Goal: Download file/media

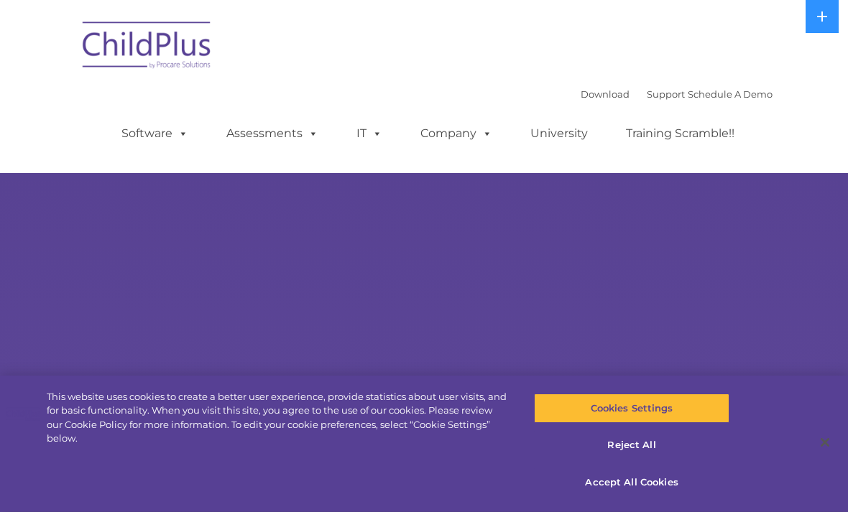
select select "MEDIUM"
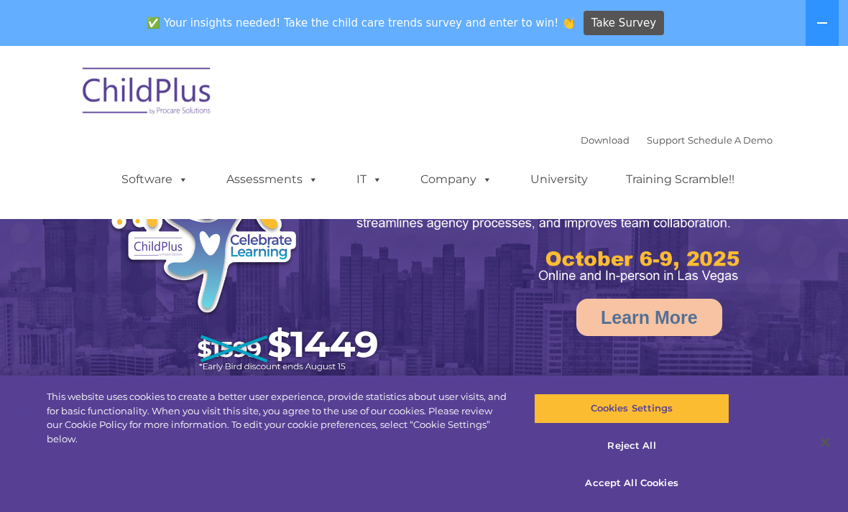
select select "MEDIUM"
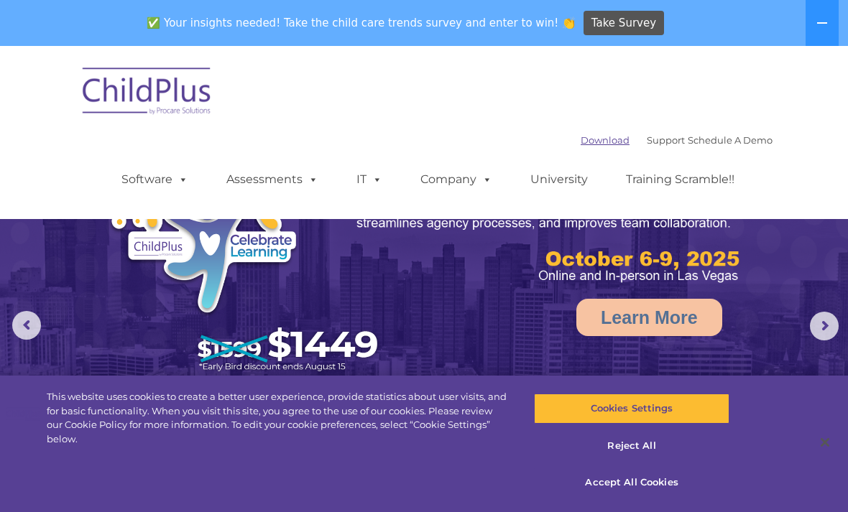
click at [581, 143] on link "Download" at bounding box center [605, 140] width 49 height 12
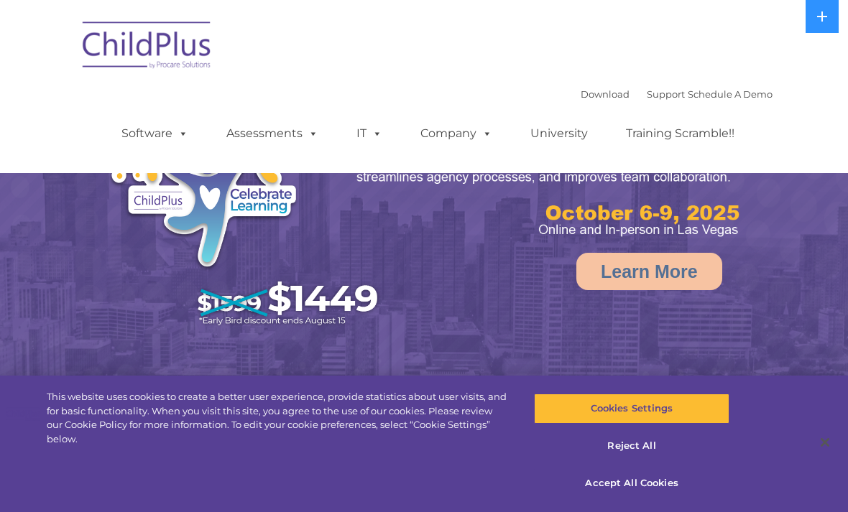
select select "MEDIUM"
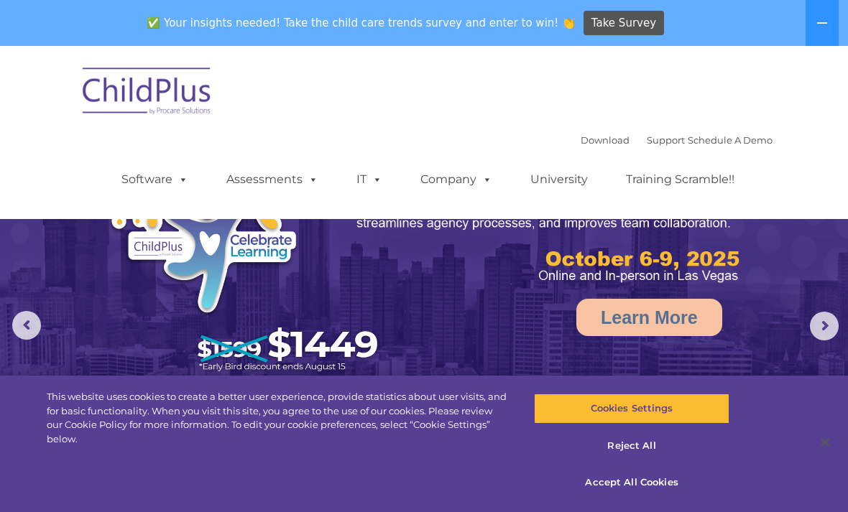
click at [591, 156] on ul "Software ChildPlus: The original and most widely-used Head Start data managemen…" at bounding box center [433, 180] width 680 height 58
click at [597, 145] on link "Download" at bounding box center [605, 140] width 49 height 12
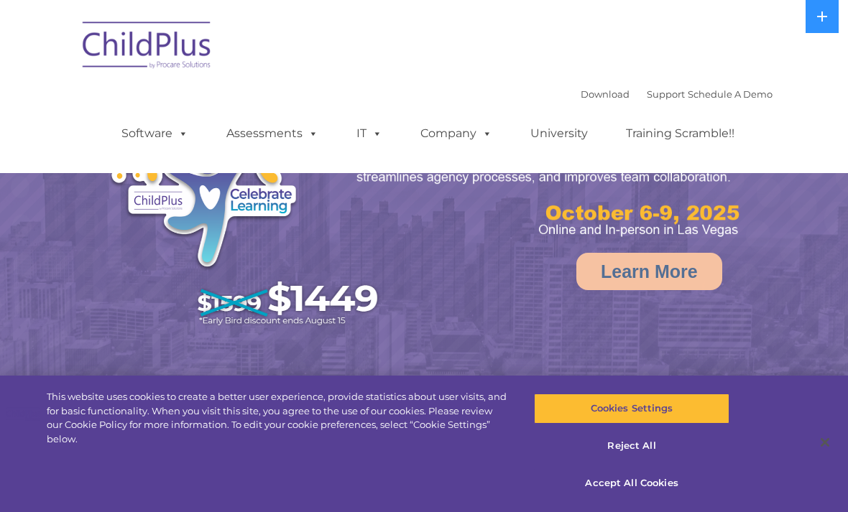
select select "MEDIUM"
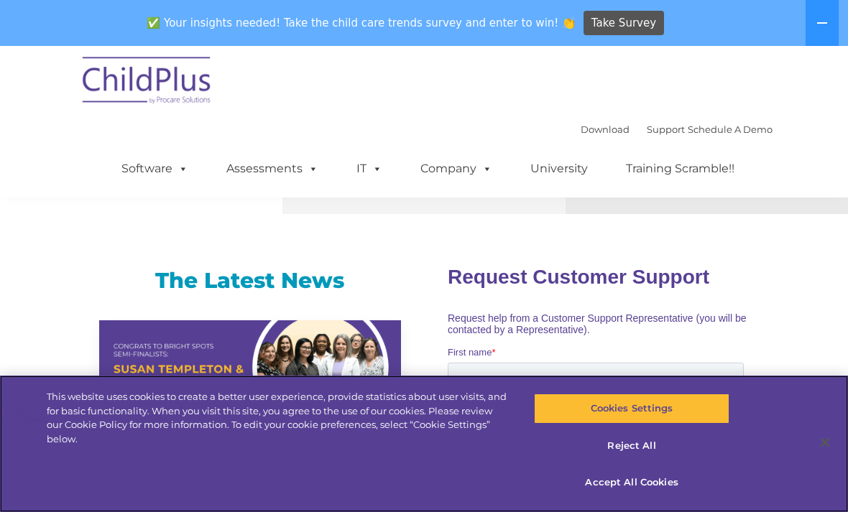
scroll to position [866, 0]
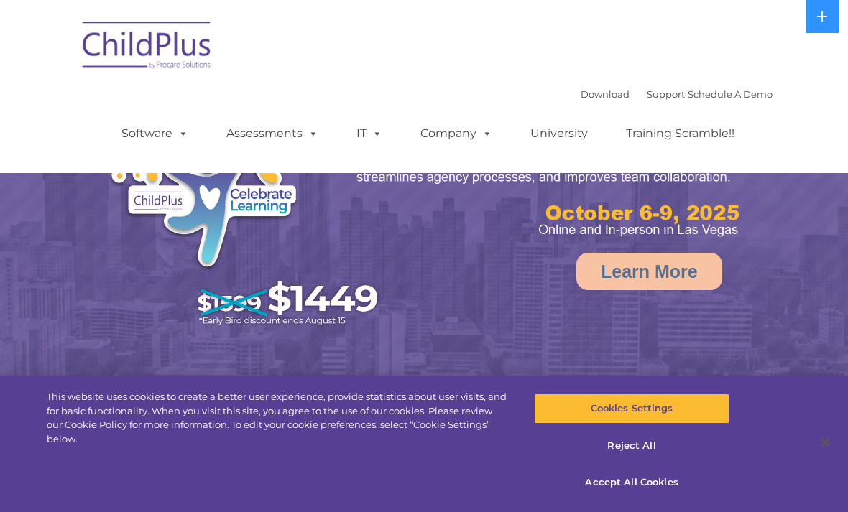
select select "MEDIUM"
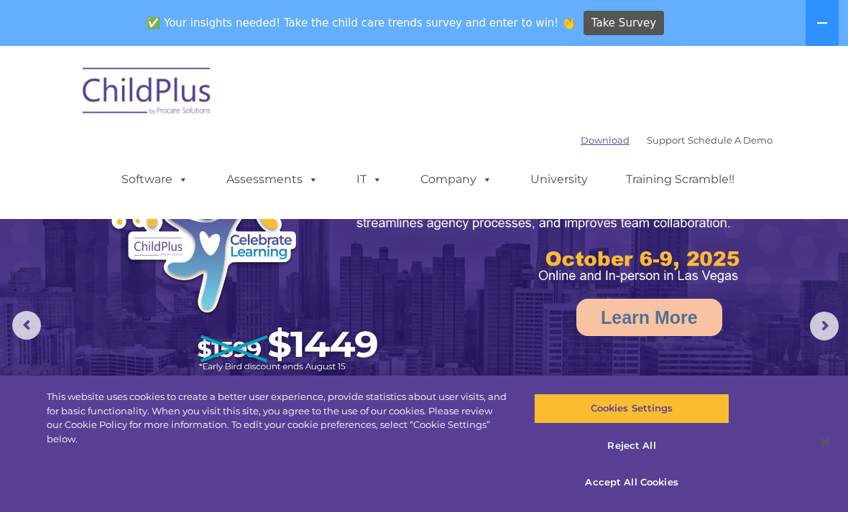
click at [585, 146] on link "Download" at bounding box center [605, 140] width 49 height 12
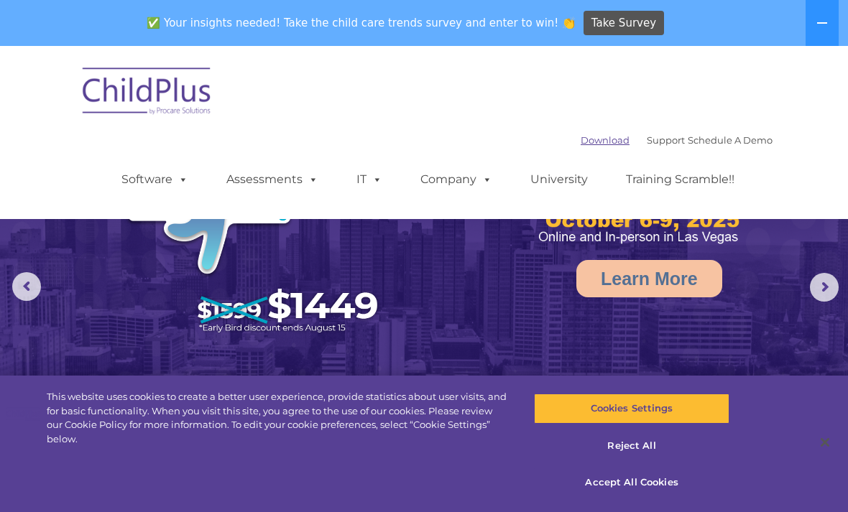
scroll to position [40, 0]
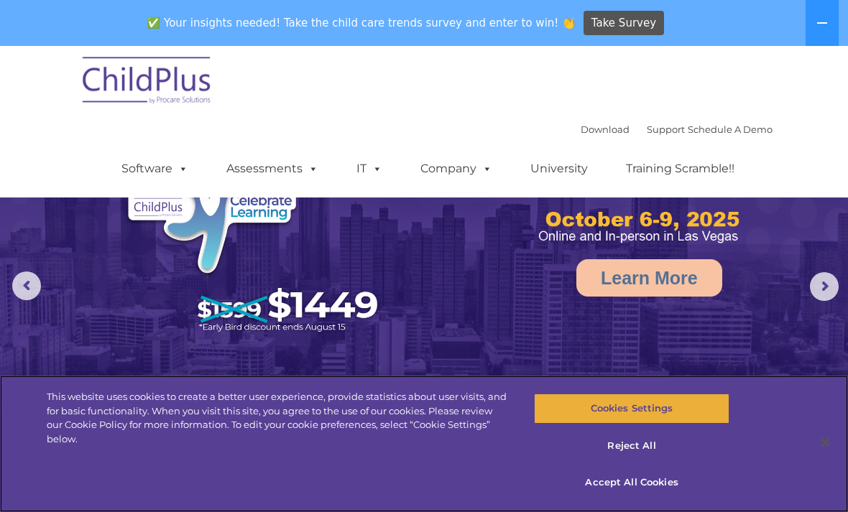
click at [689, 408] on button "Cookies Settings" at bounding box center [631, 409] width 195 height 30
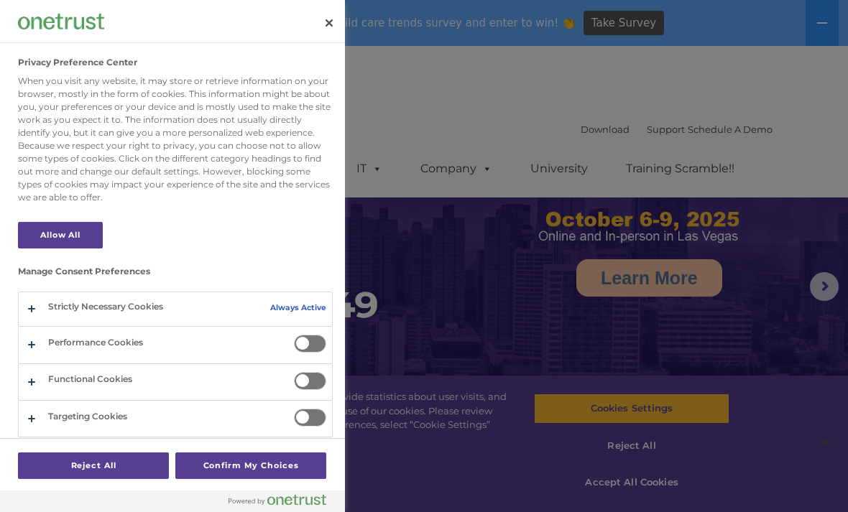
click at [717, 340] on div at bounding box center [424, 256] width 848 height 512
click at [689, 365] on div at bounding box center [424, 256] width 848 height 512
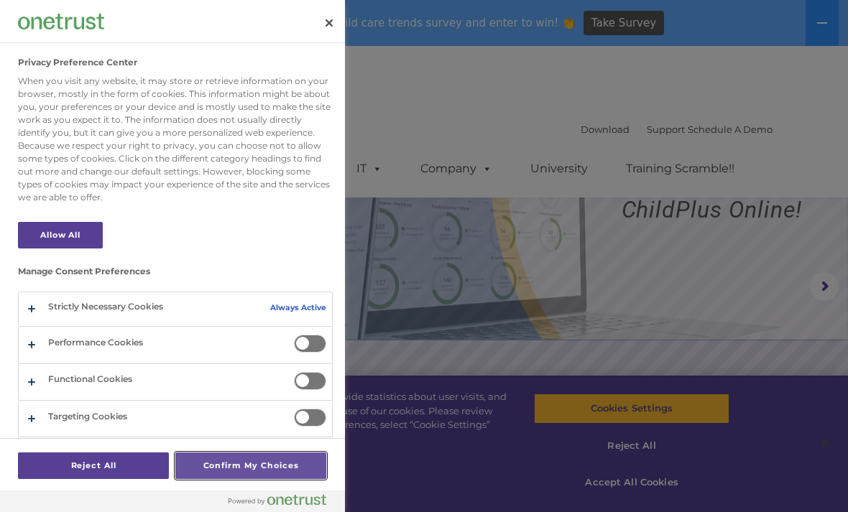
click at [218, 474] on button "Confirm My Choices" at bounding box center [250, 466] width 151 height 27
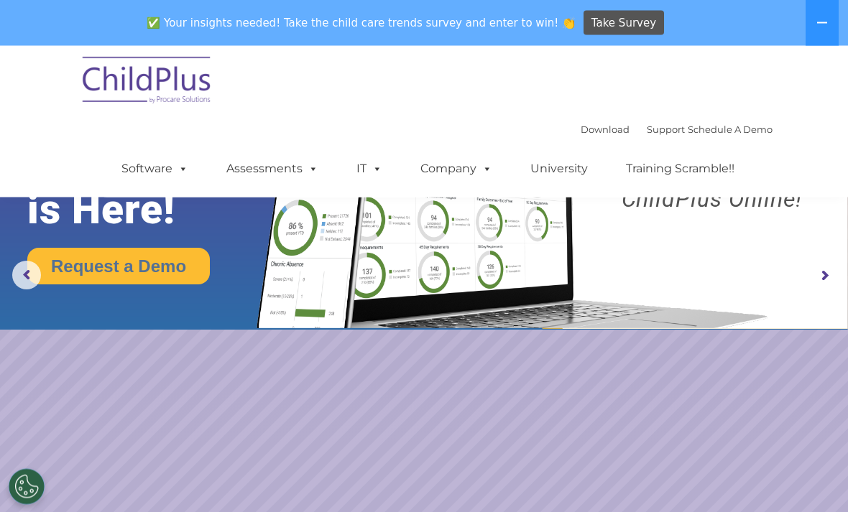
scroll to position [50, 0]
click at [826, 262] on rs-arrow at bounding box center [824, 276] width 29 height 29
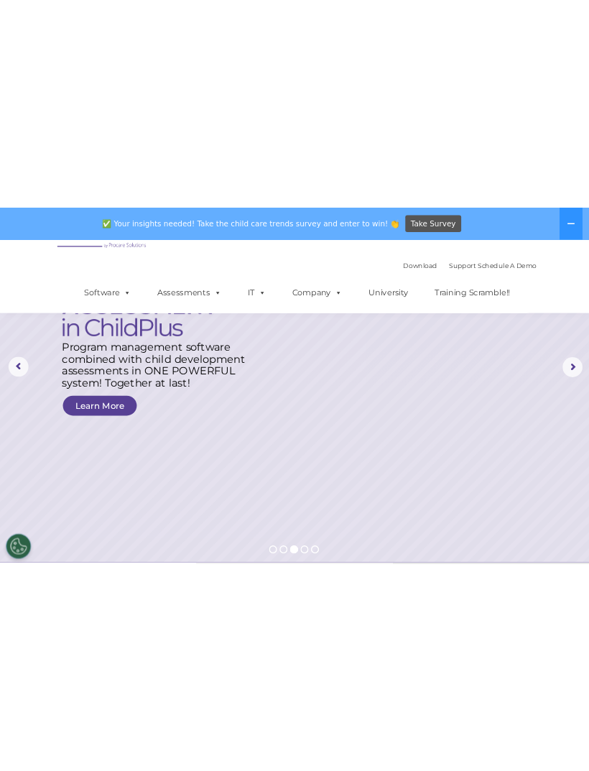
scroll to position [0, 0]
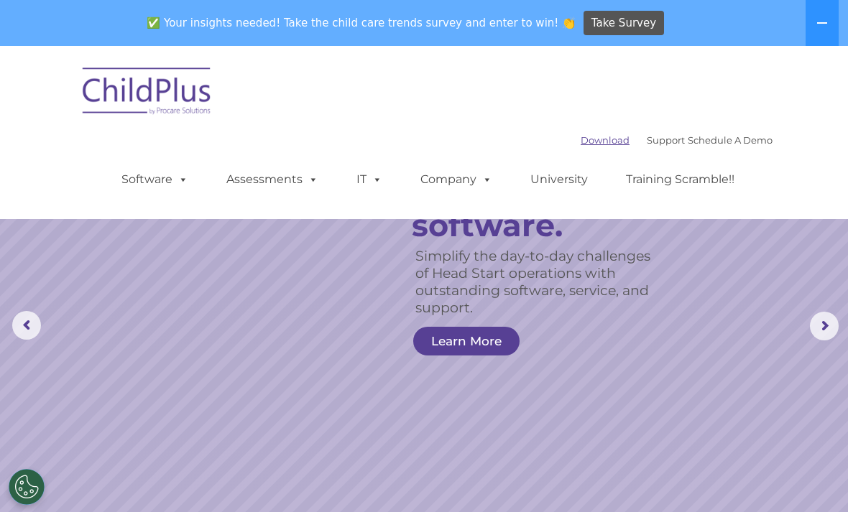
click at [587, 138] on link "Download" at bounding box center [605, 140] width 49 height 12
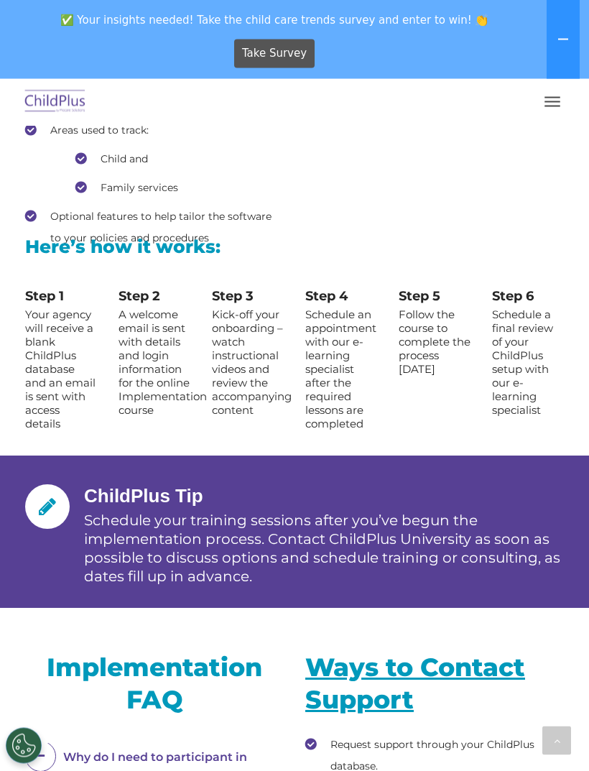
scroll to position [1980, 0]
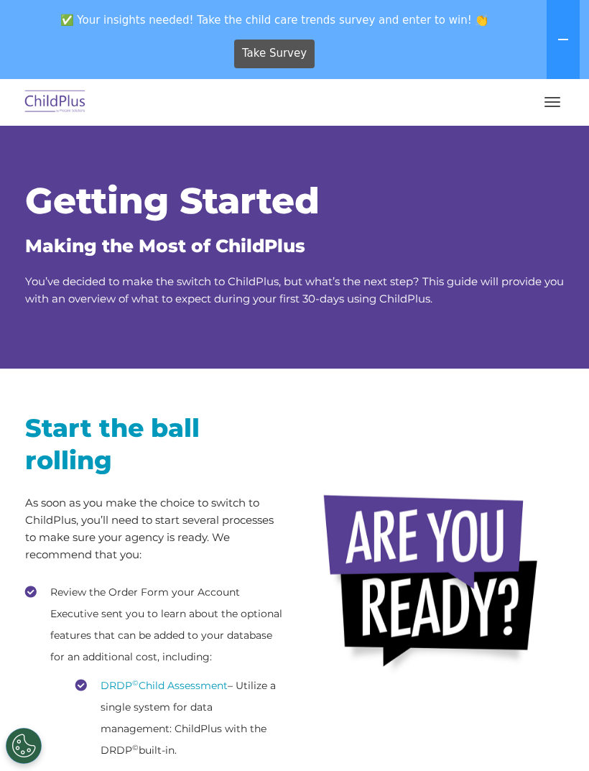
click at [560, 96] on button "button" at bounding box center [553, 102] width 30 height 23
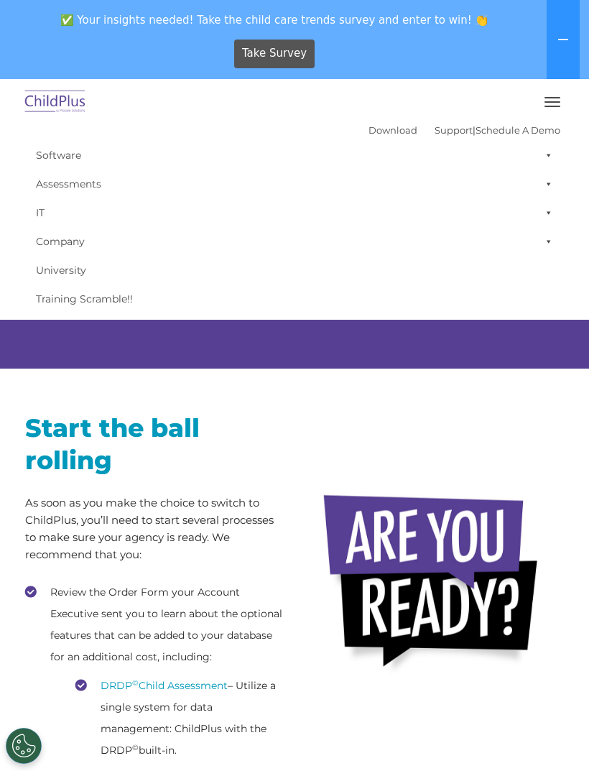
click at [553, 107] on button "button" at bounding box center [553, 102] width 30 height 23
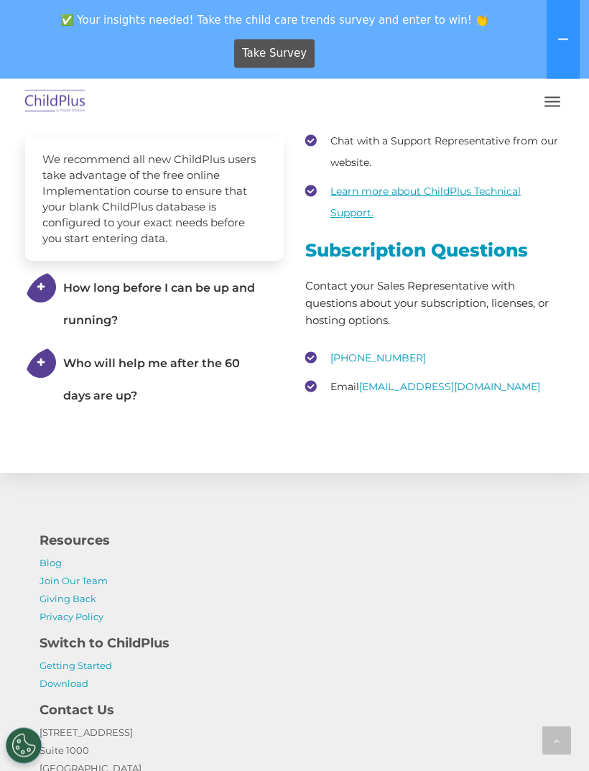
scroll to position [2835, 0]
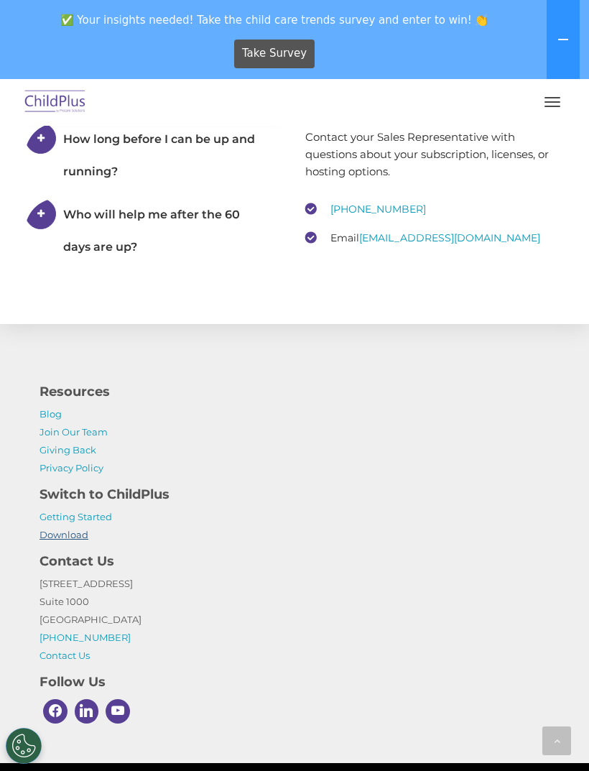
click at [52, 535] on link "Download" at bounding box center [64, 535] width 49 height 12
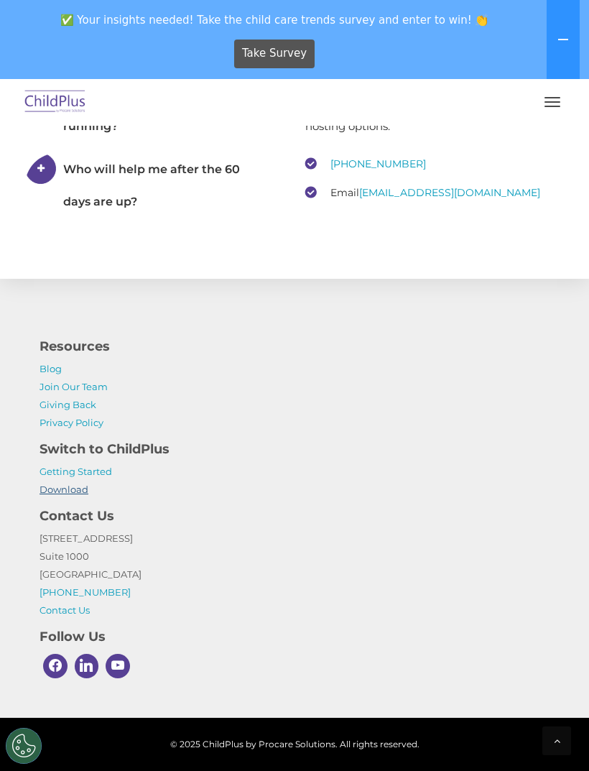
scroll to position [2881, 0]
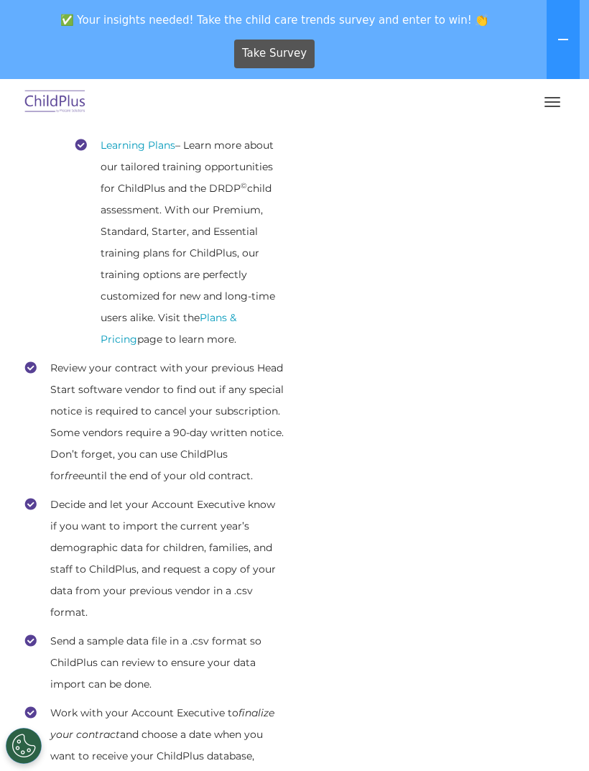
scroll to position [710, 0]
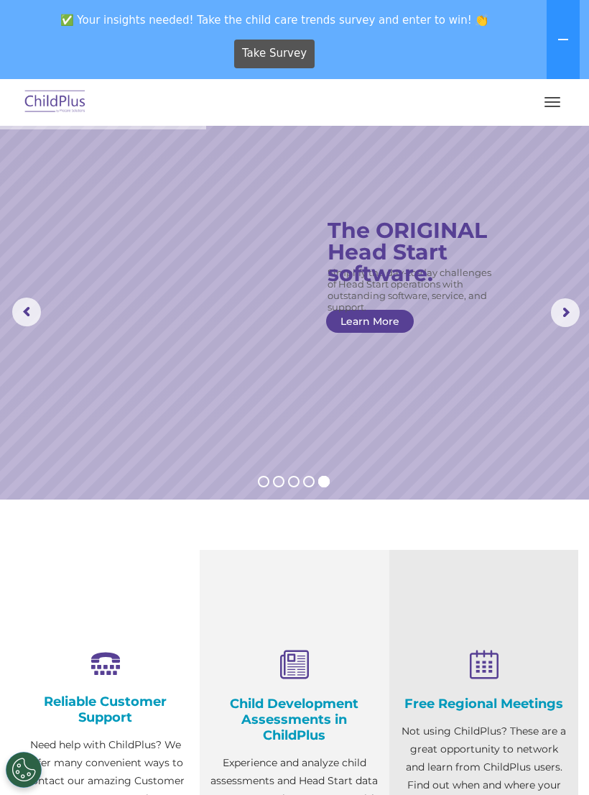
select select "MEDIUM"
click at [551, 607] on div "Free Regional Meetings Not using ChildPlus? These are a great opportunity to ne…" at bounding box center [484, 770] width 189 height 441
